Goal: Information Seeking & Learning: Understand process/instructions

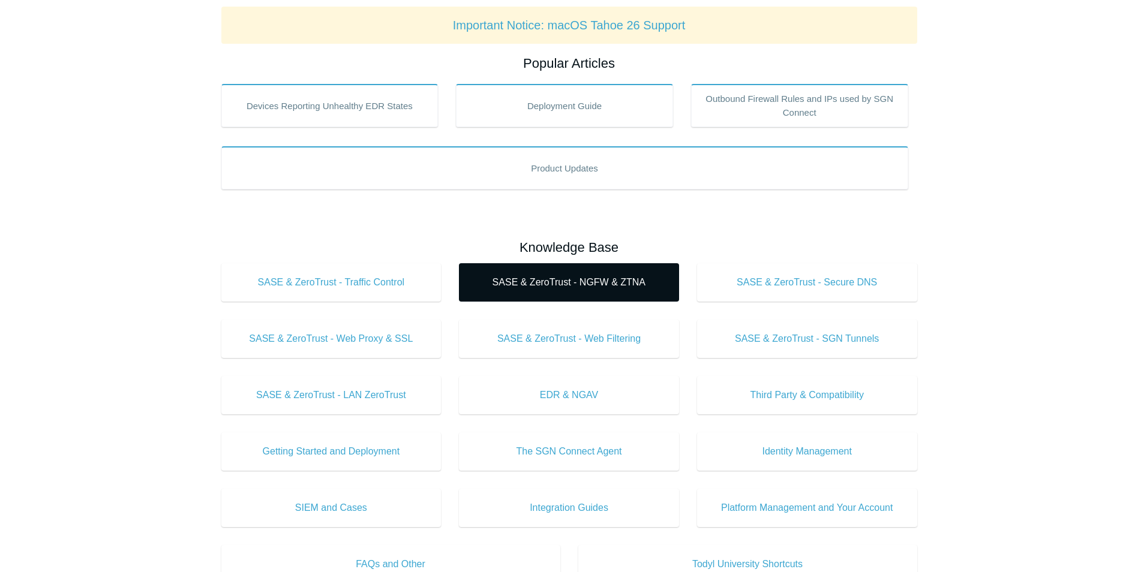
scroll to position [240, 0]
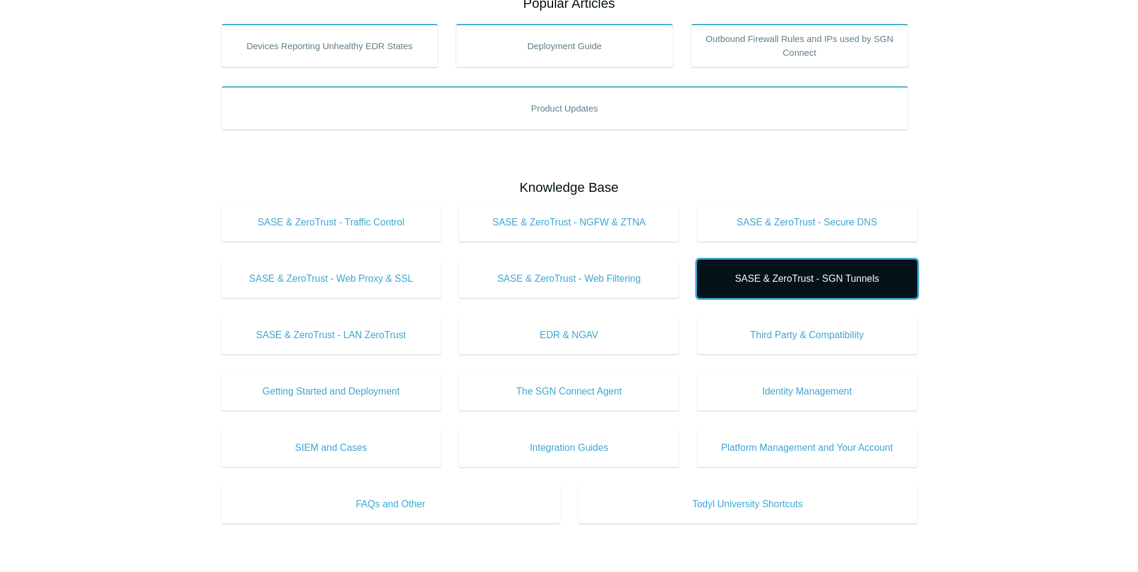
click at [847, 281] on span "SASE & ZeroTrust - SGN Tunnels" at bounding box center [807, 279] width 184 height 14
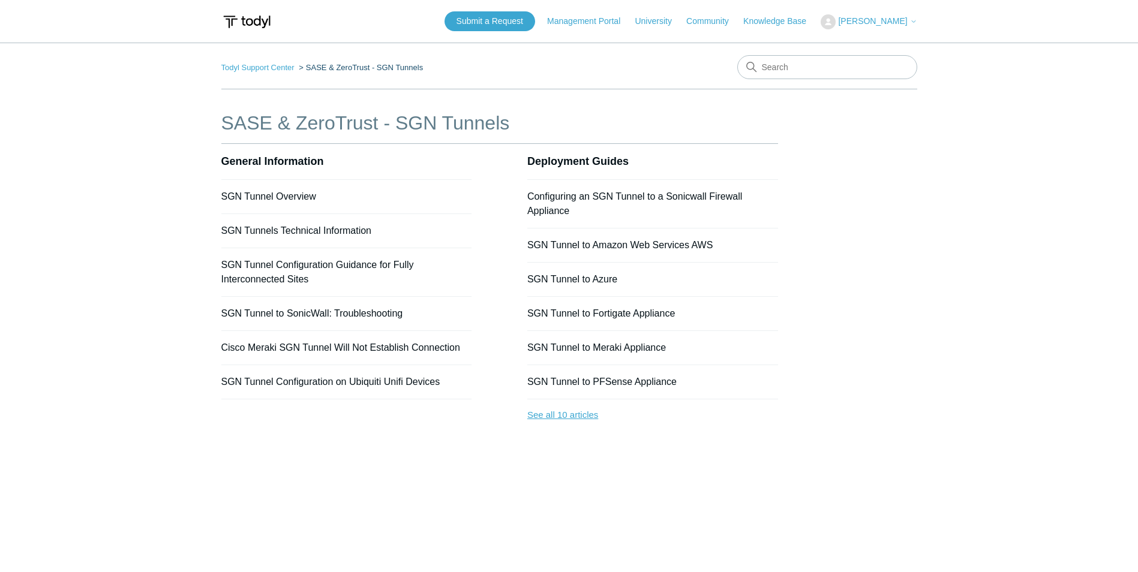
click at [564, 413] on link "See all 10 articles" at bounding box center [652, 415] width 251 height 32
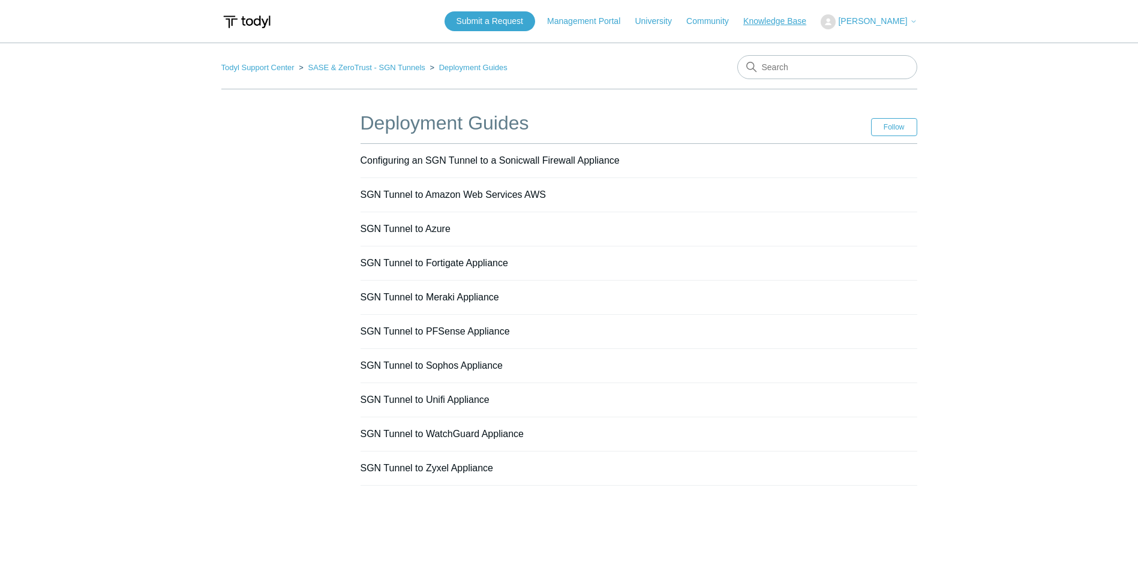
click at [790, 23] on link "Knowledge Base" at bounding box center [780, 21] width 75 height 13
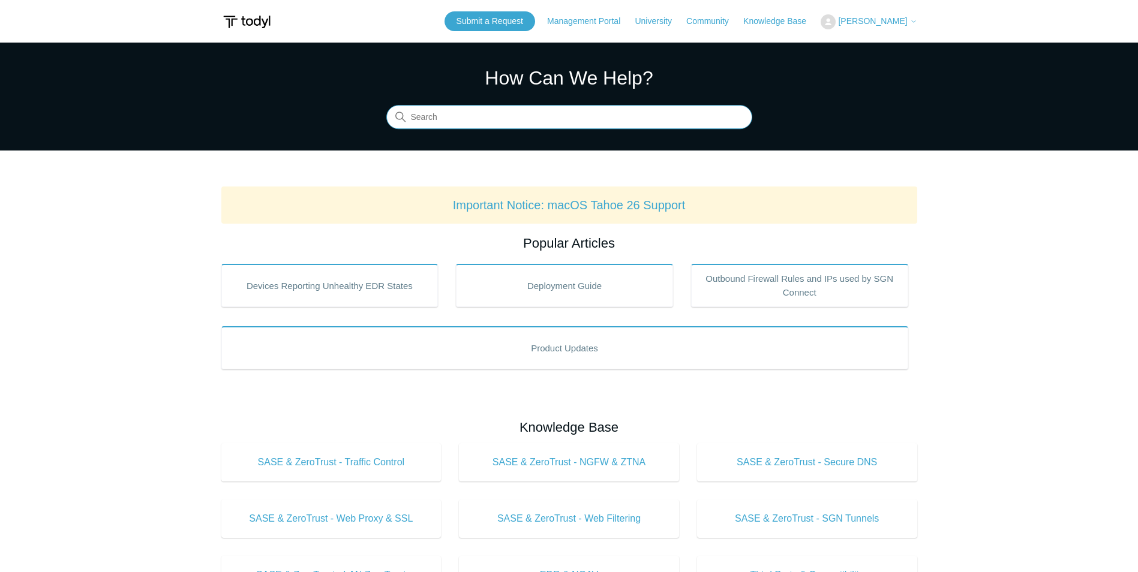
click at [524, 125] on input "Search" at bounding box center [569, 118] width 366 height 24
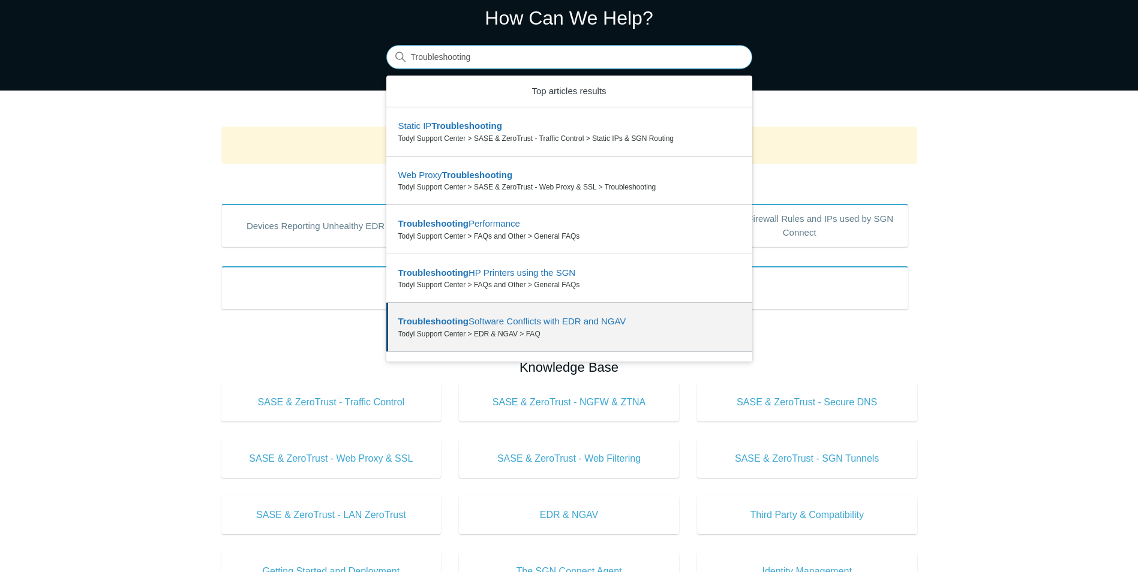
scroll to position [39, 0]
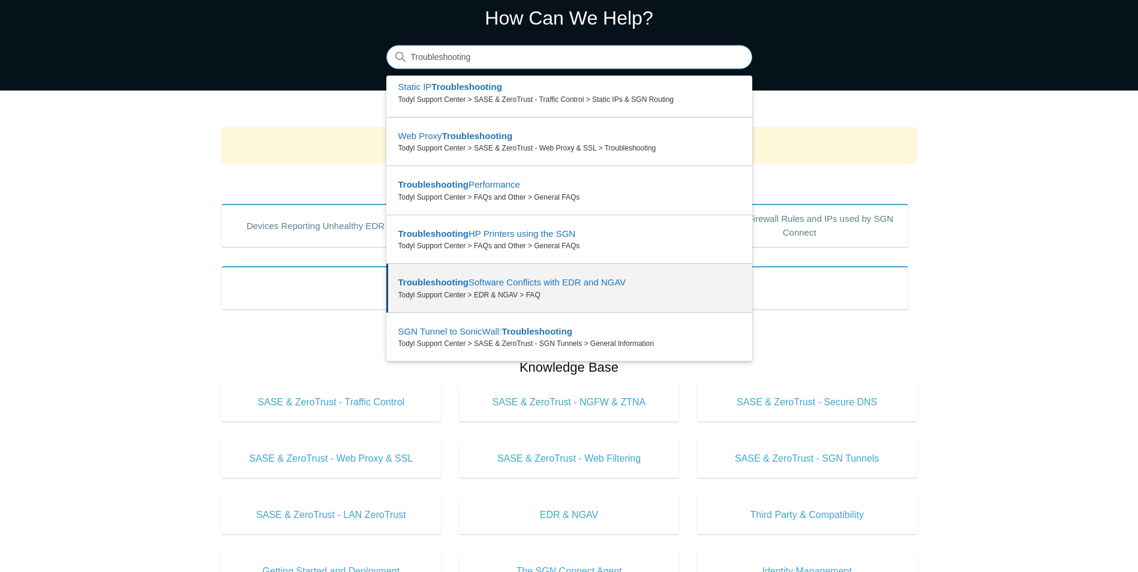
type input "Troubleshooting"
click at [988, 332] on main "Todyl Support Center How Can We Help? Search There are 6 results for your searc…" at bounding box center [569, 502] width 1138 height 1038
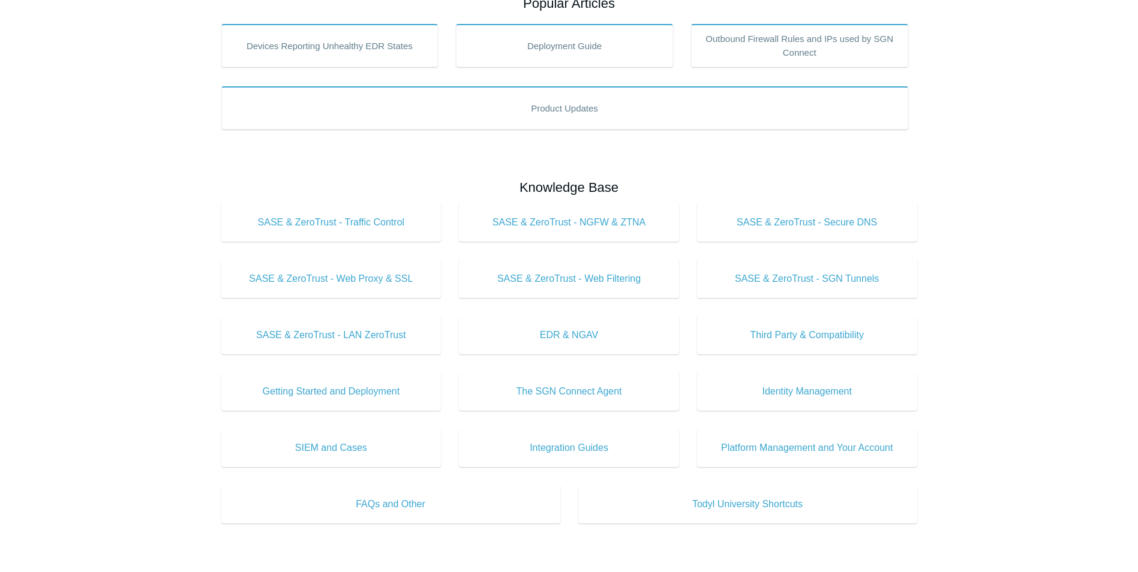
scroll to position [360, 0]
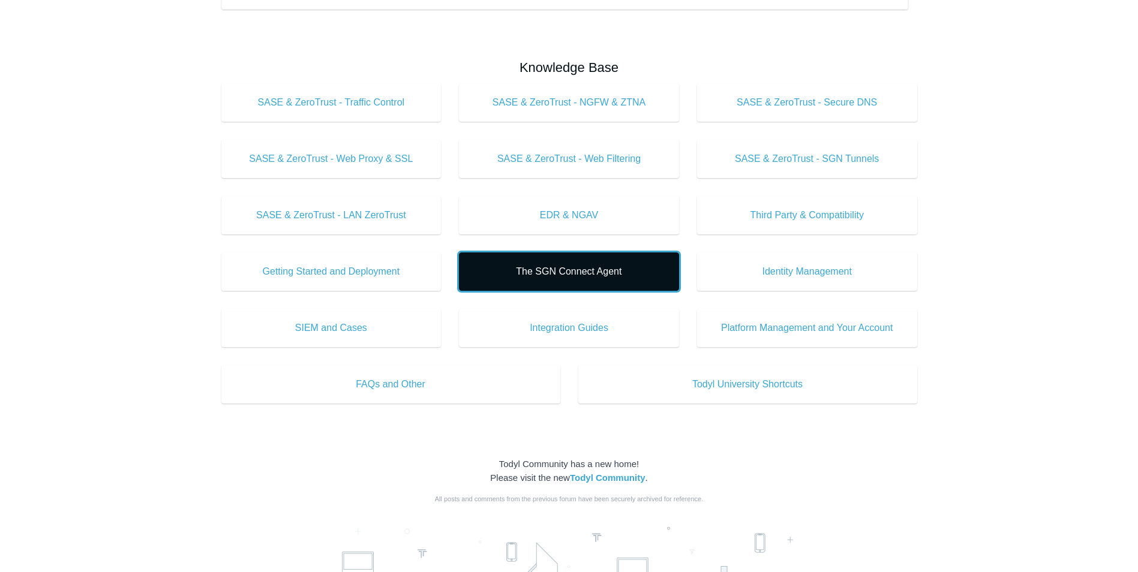
click at [549, 272] on span "The SGN Connect Agent" at bounding box center [569, 271] width 184 height 14
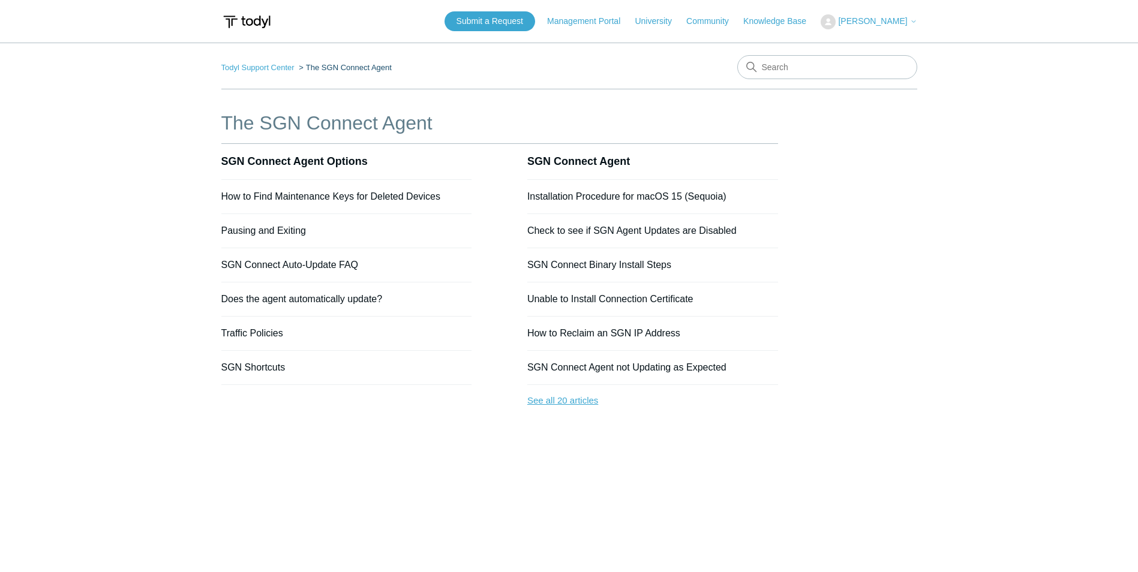
click at [577, 405] on link "See all 20 articles" at bounding box center [652, 401] width 251 height 32
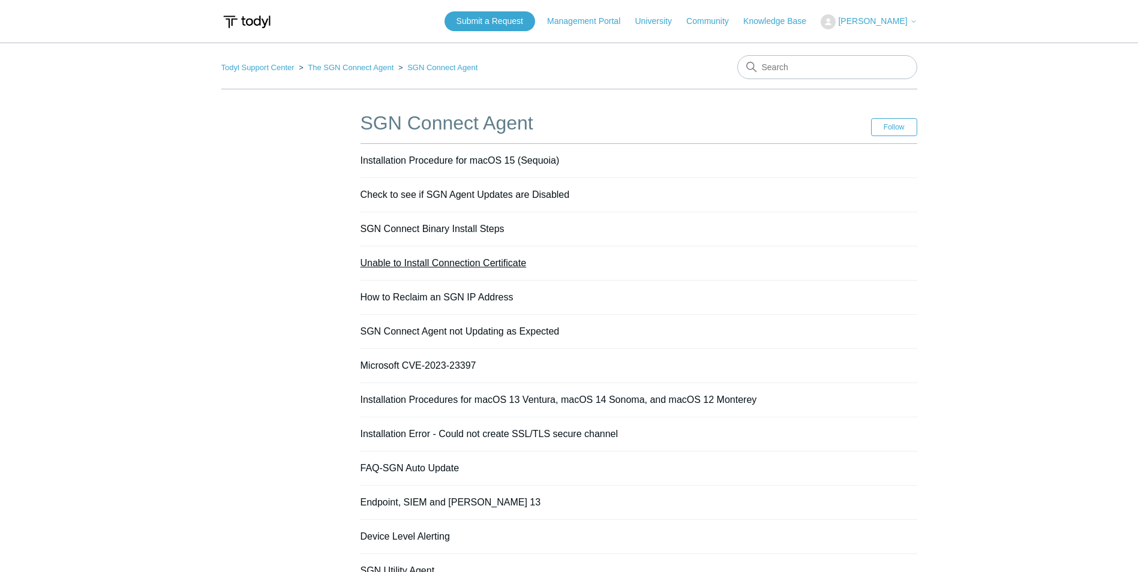
click at [446, 264] on link "Unable to Install Connection Certificate" at bounding box center [443, 263] width 166 height 10
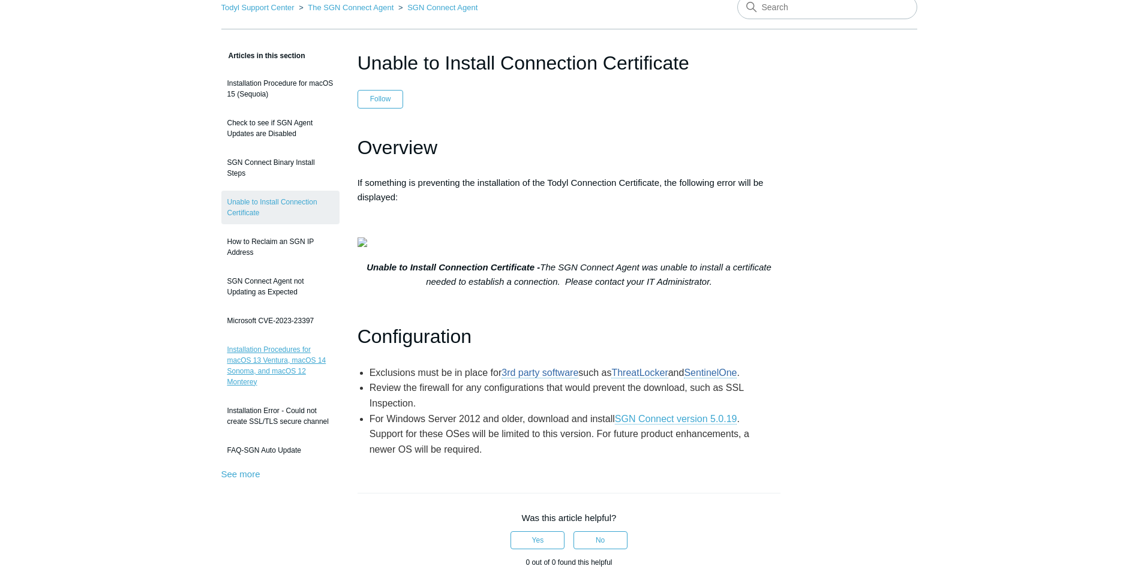
scroll to position [120, 0]
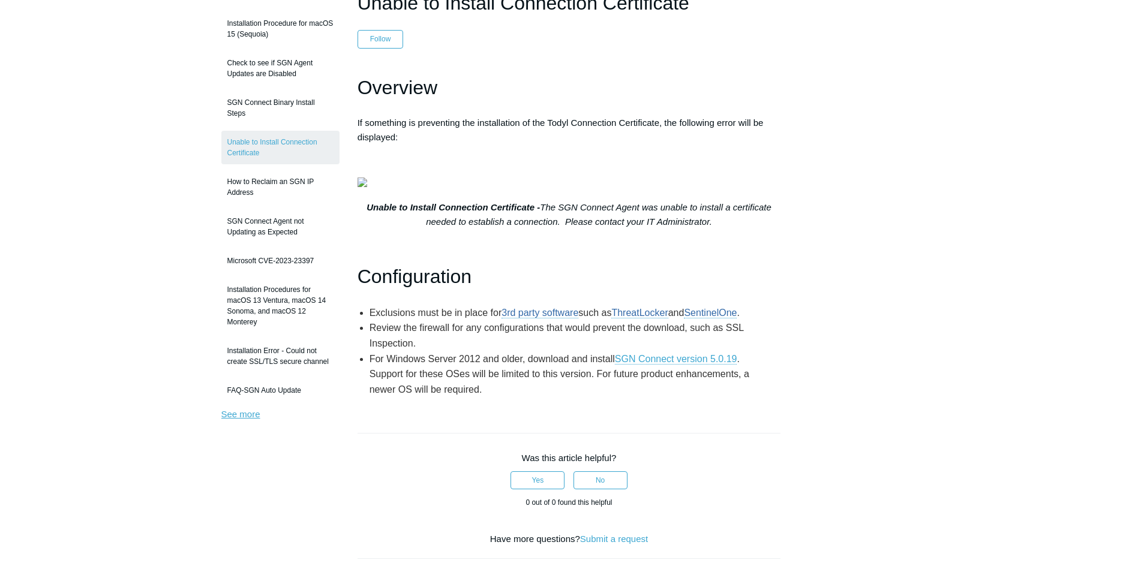
click at [242, 412] on link "See more" at bounding box center [240, 414] width 39 height 10
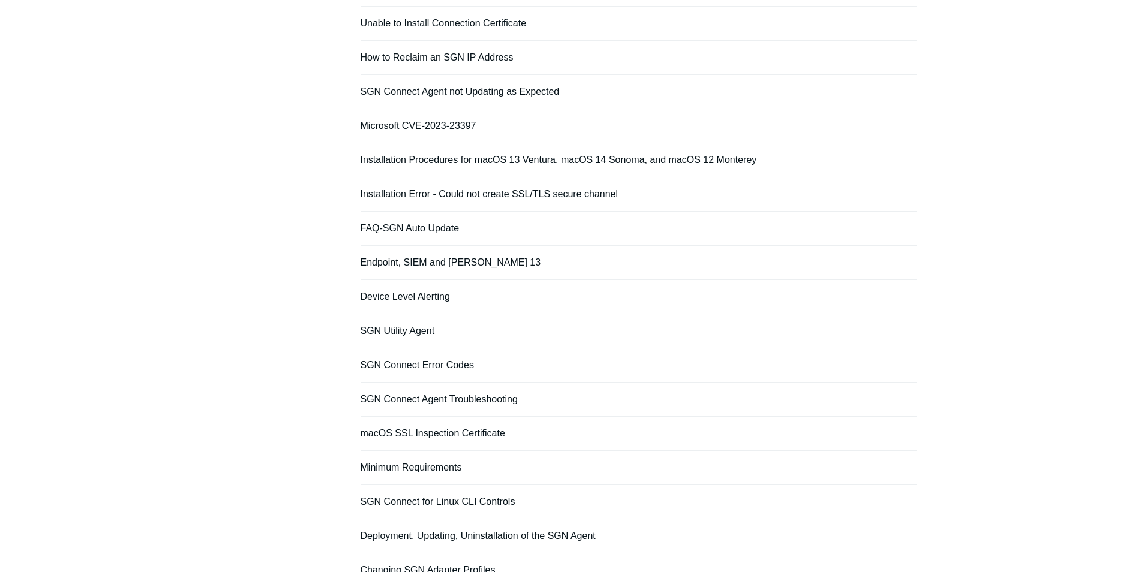
scroll to position [300, 0]
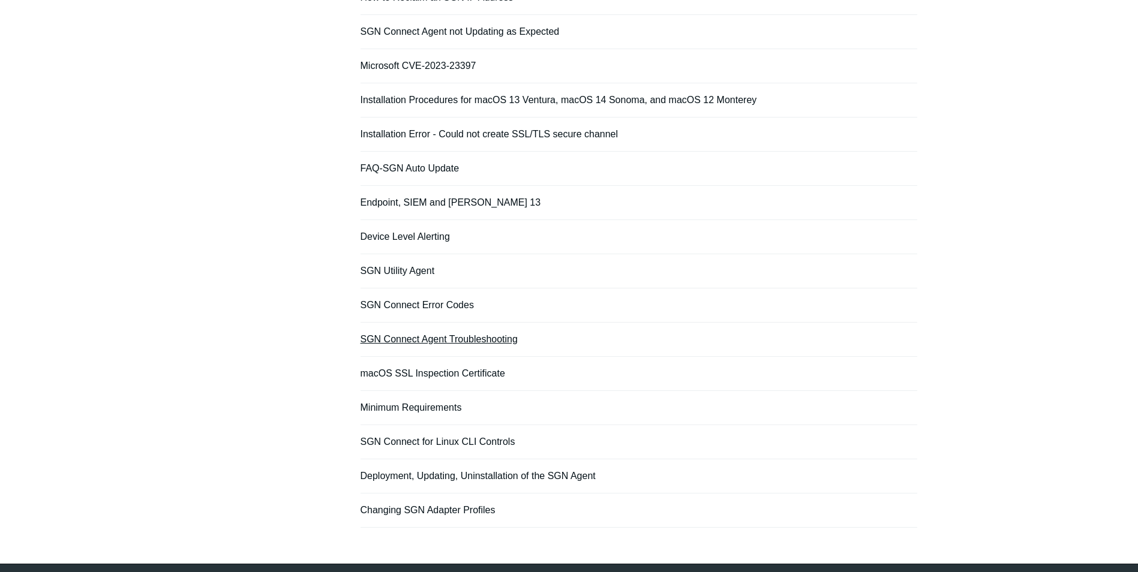
click at [442, 342] on link "SGN Connect Agent Troubleshooting" at bounding box center [438, 339] width 157 height 10
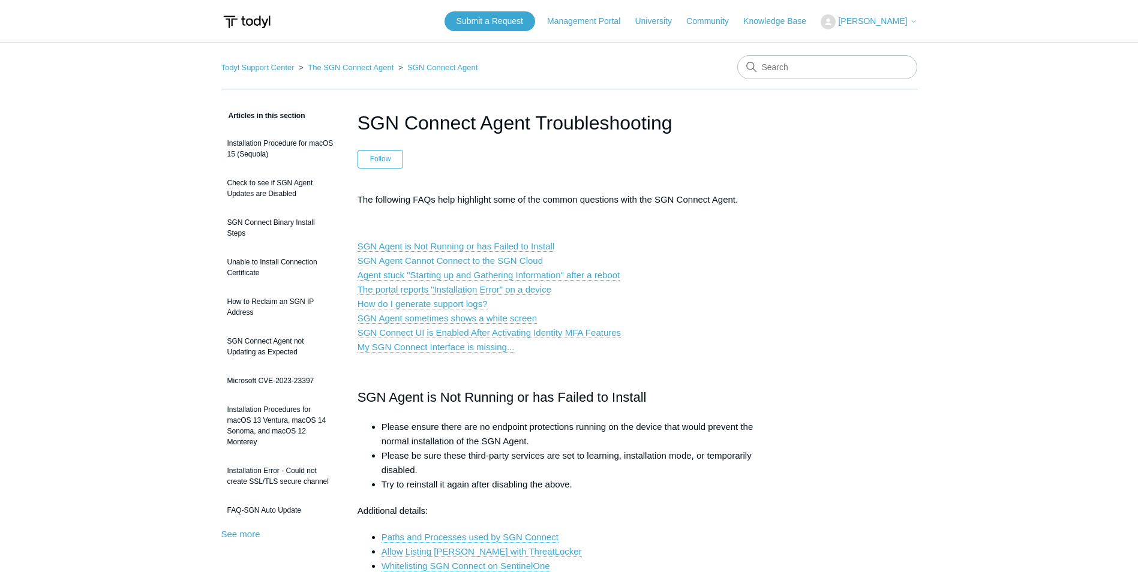
click at [455, 262] on link "SGN Agent Cannot Connect to the SGN Cloud" at bounding box center [449, 260] width 185 height 11
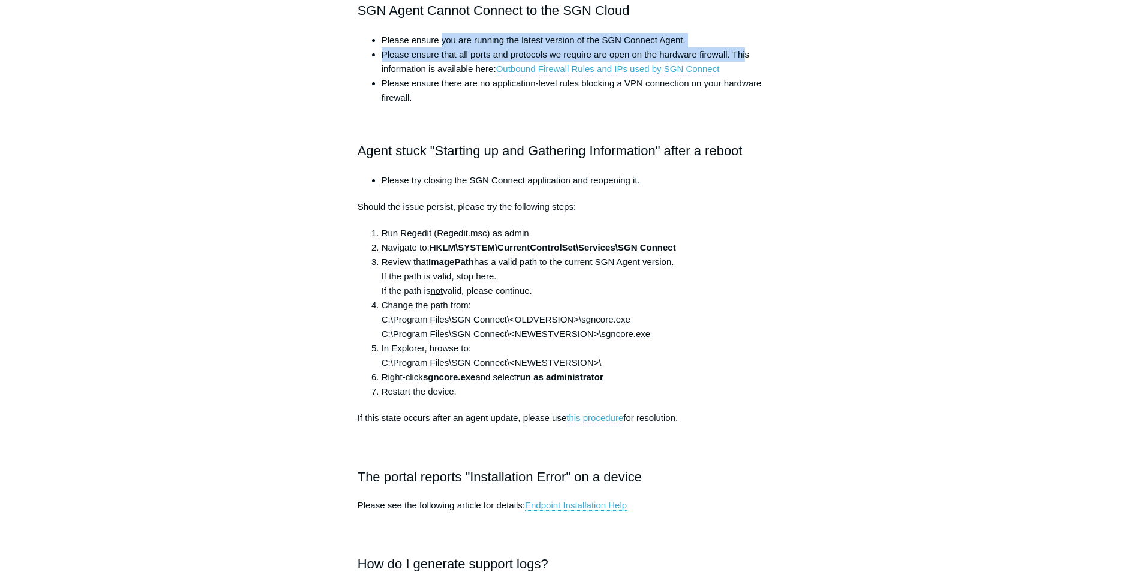
drag, startPoint x: 440, startPoint y: 38, endPoint x: 747, endPoint y: 58, distance: 307.1
click at [747, 58] on ul "Please ensure you are running the latest version of the SGN Connect Agent. Plea…" at bounding box center [574, 69] width 411 height 72
click at [616, 56] on li "Please ensure that all ports and protocols we require are open on the hardware …" at bounding box center [580, 61] width 399 height 29
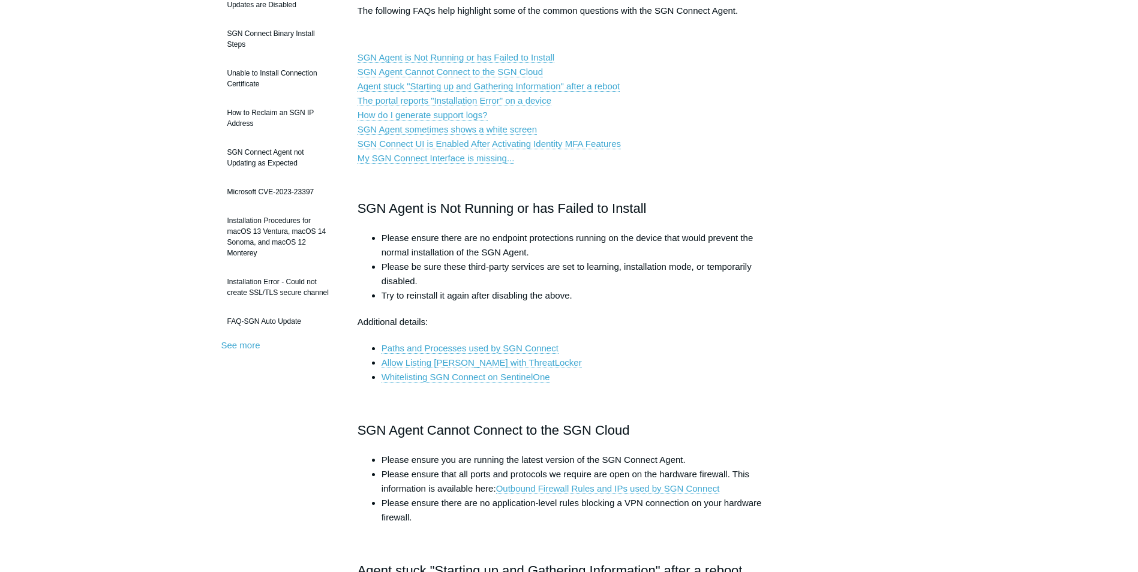
scroll to position [0, 0]
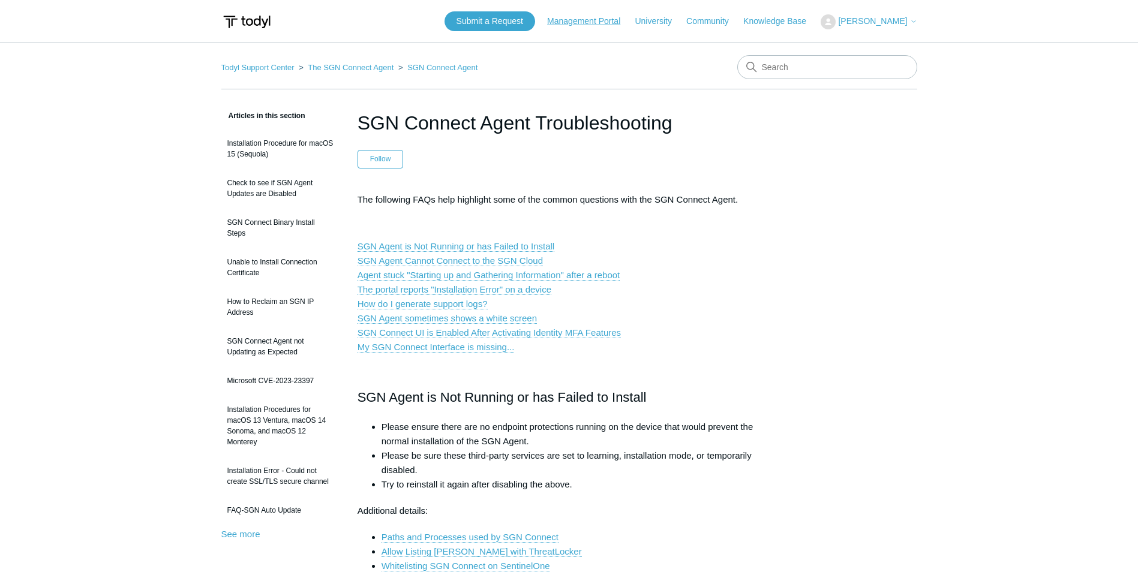
click at [574, 25] on link "Management Portal" at bounding box center [589, 21] width 85 height 13
